Goal: Find specific page/section: Find specific page/section

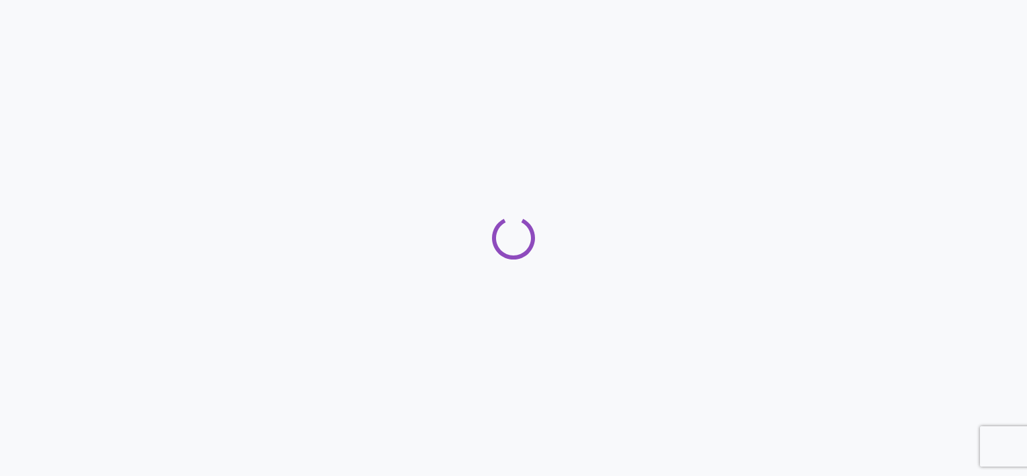
click at [976, 275] on div at bounding box center [513, 238] width 1027 height 476
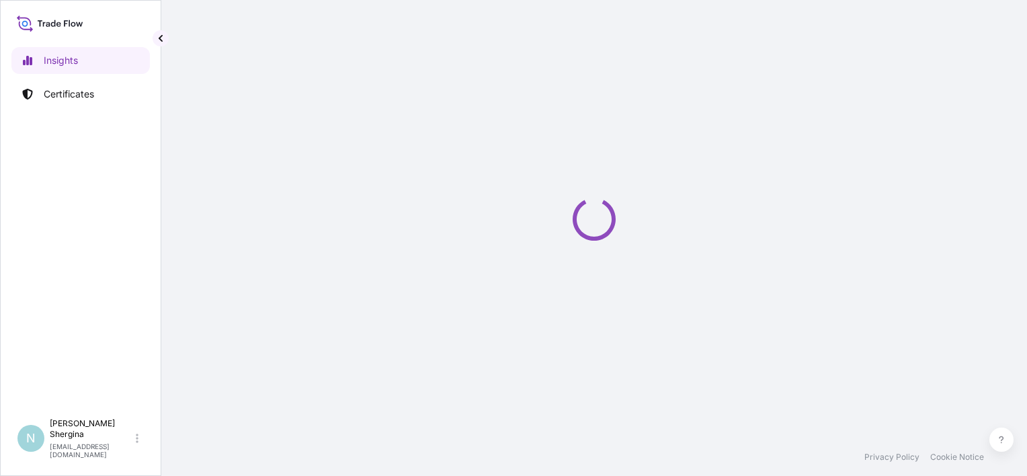
select select "2025"
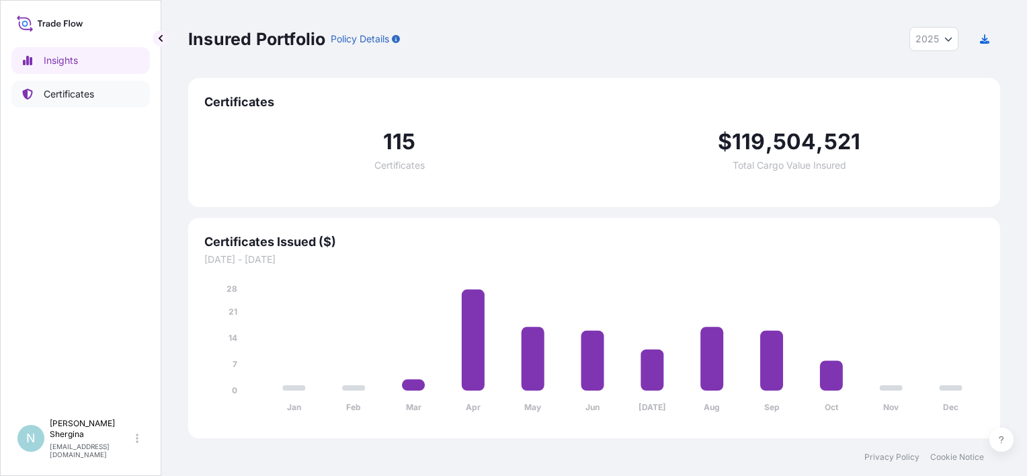
click at [58, 103] on link "Certificates" at bounding box center [80, 94] width 138 height 27
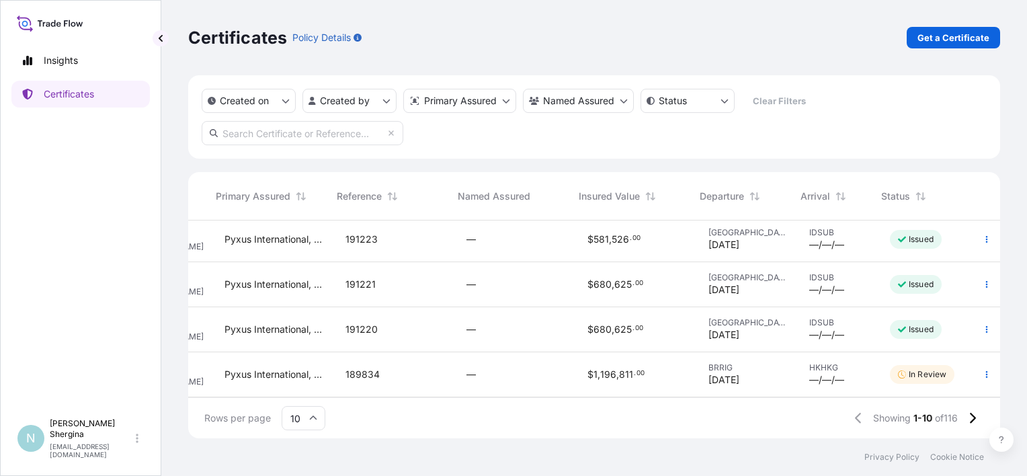
scroll to position [228, 213]
